Goal: Find specific page/section: Find specific page/section

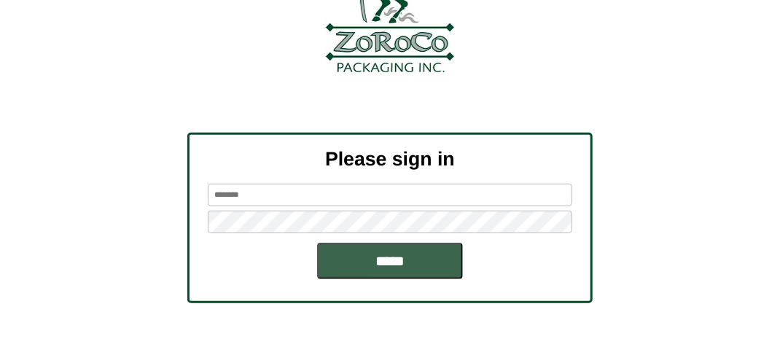
scroll to position [165, 0]
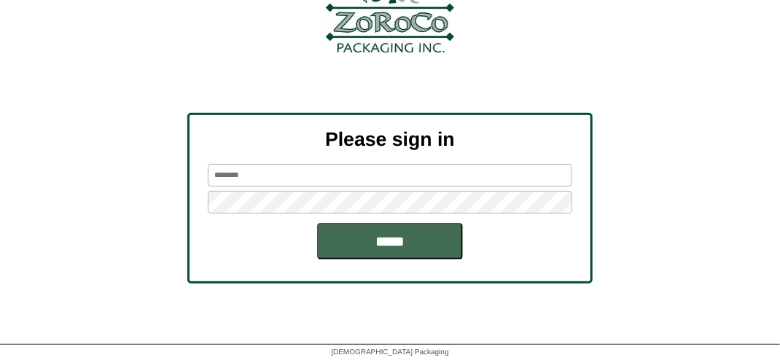
type input "*******"
drag, startPoint x: 404, startPoint y: 241, endPoint x: 407, endPoint y: 233, distance: 8.5
click at [405, 241] on input "*****" at bounding box center [390, 241] width 146 height 36
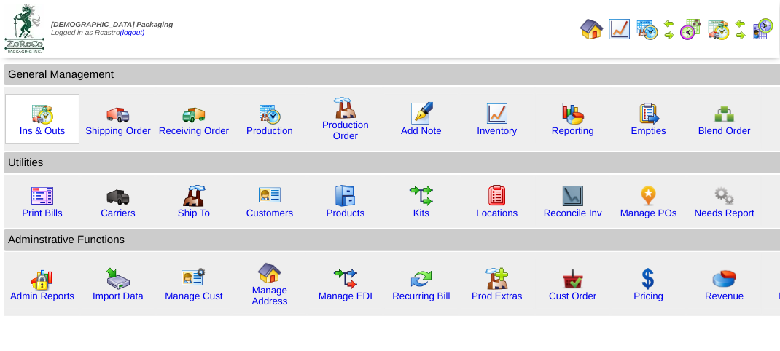
click at [38, 122] on img at bounding box center [42, 113] width 23 height 23
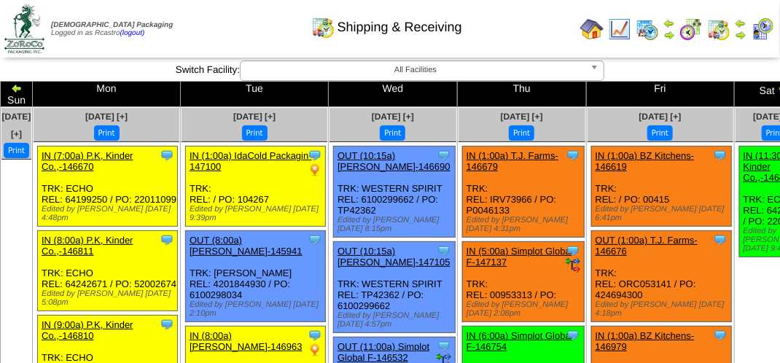
click at [759, 29] on img at bounding box center [762, 28] width 23 height 23
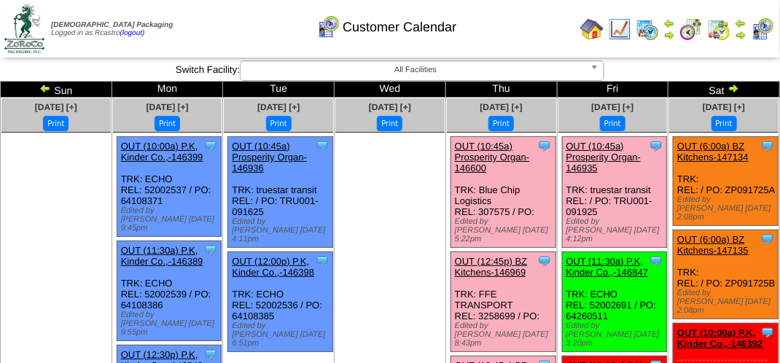
click at [265, 30] on div "Customer Calendar" at bounding box center [386, 22] width 445 height 40
click at [230, 39] on div "Customer Calendar" at bounding box center [386, 22] width 445 height 40
click at [237, 39] on div "Customer Calendar" at bounding box center [386, 22] width 445 height 40
click at [233, 33] on div "Customer Calendar" at bounding box center [386, 22] width 445 height 40
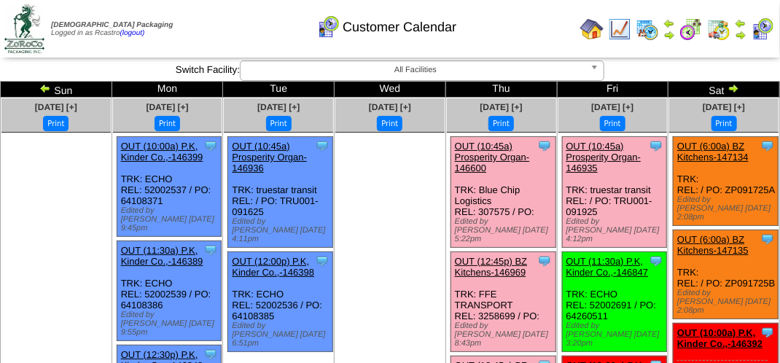
click at [271, 26] on div "Customer Calendar" at bounding box center [386, 22] width 445 height 40
